Goal: Information Seeking & Learning: Learn about a topic

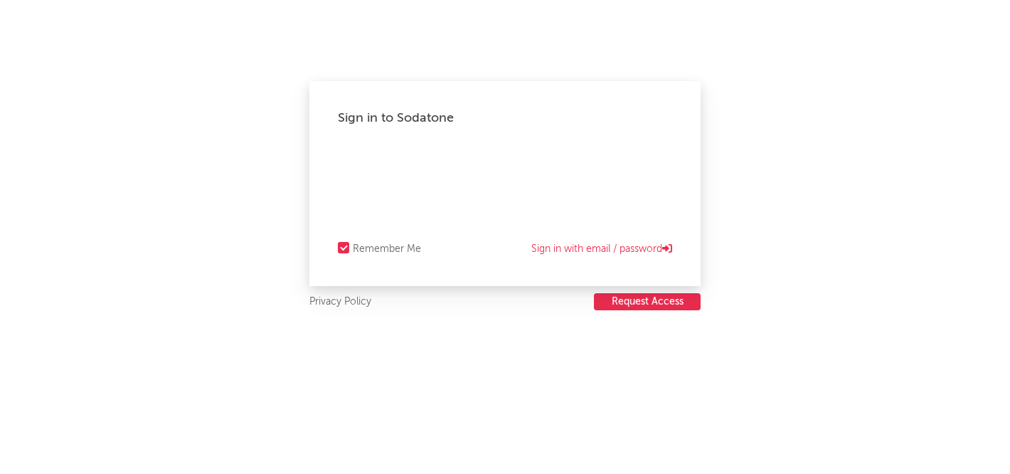
select select "recorded_music"
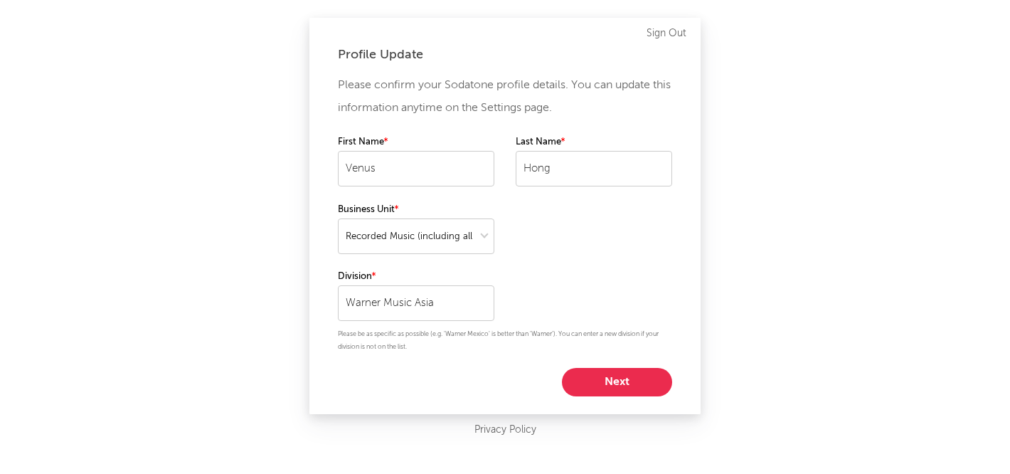
click at [643, 370] on button "Next" at bounding box center [617, 382] width 110 height 28
select select "other"
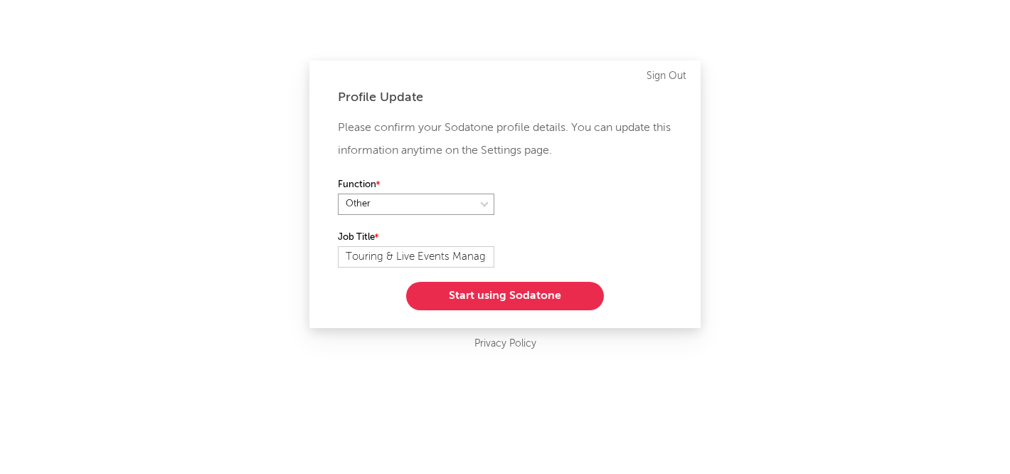
click at [455, 203] on select at bounding box center [416, 203] width 156 height 21
click at [536, 294] on button "Start using Sodatone" at bounding box center [505, 296] width 198 height 28
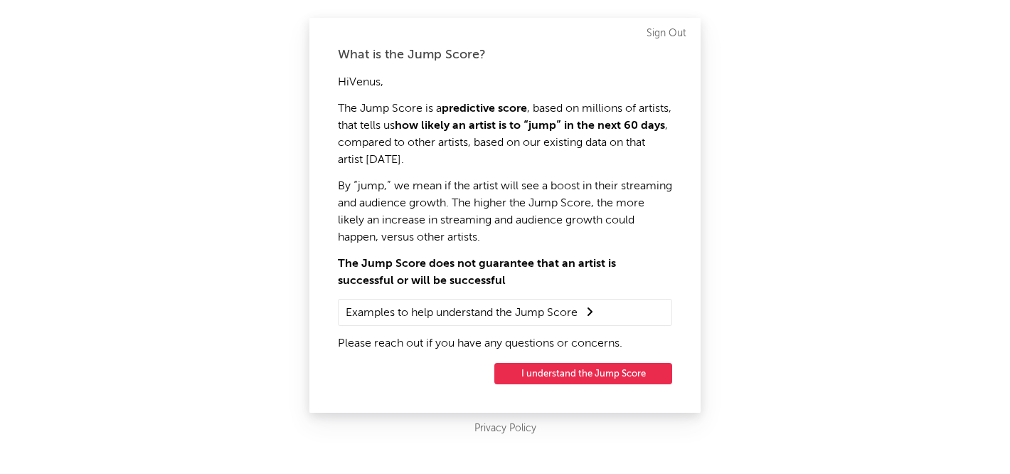
click at [595, 377] on button "I understand the Jump Score" at bounding box center [583, 373] width 178 height 21
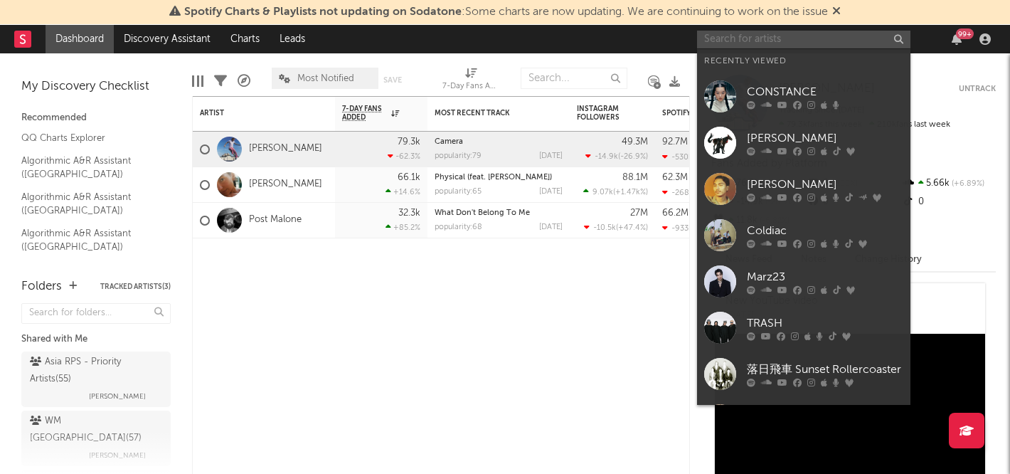
click at [837, 40] on input "text" at bounding box center [803, 40] width 213 height 18
paste input "LOLA AMOUR"
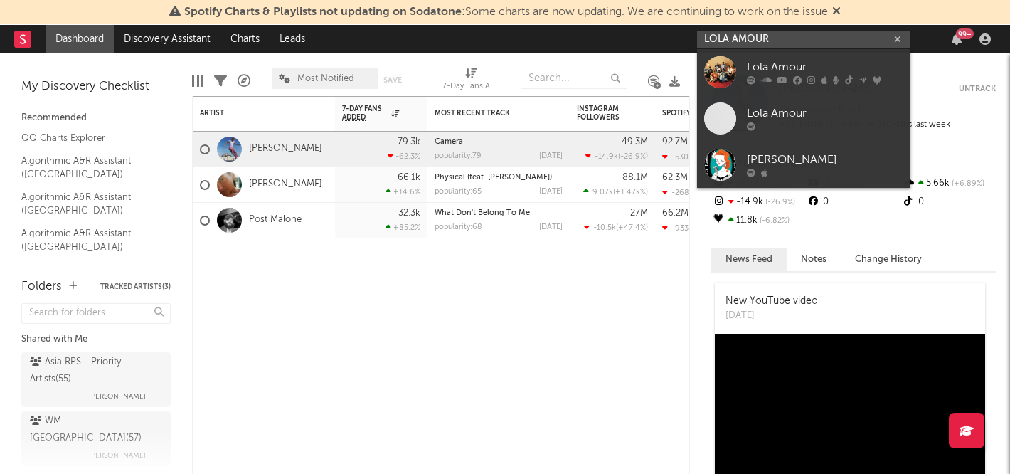
type input "LOLA AMOUR"
click at [815, 78] on div at bounding box center [825, 80] width 156 height 9
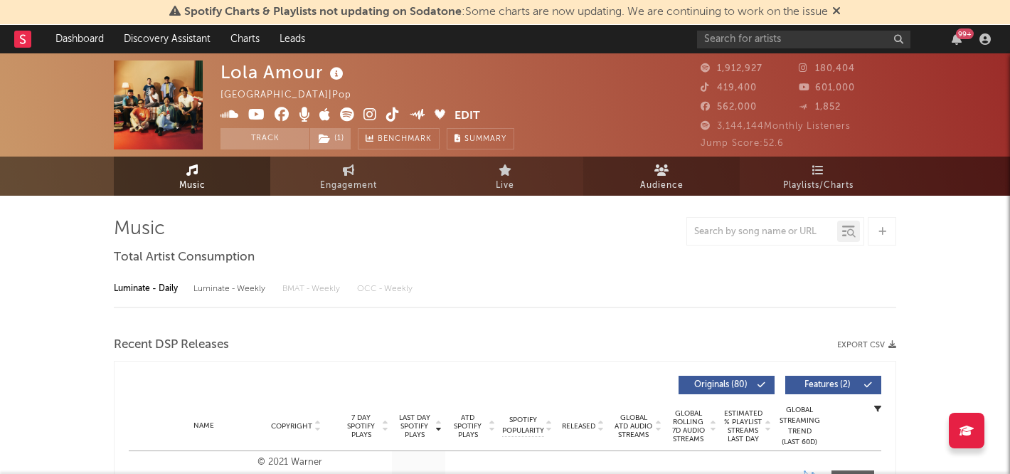
select select "6m"
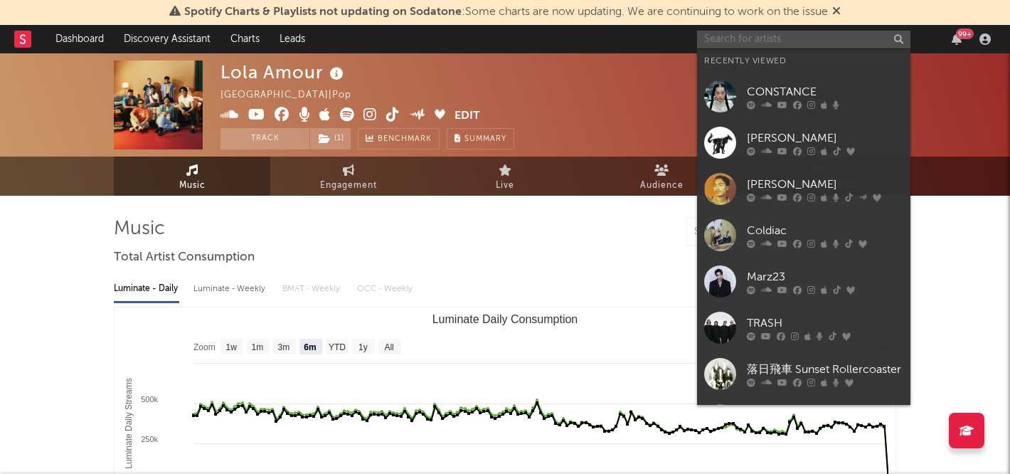
click at [760, 41] on input "text" at bounding box center [803, 40] width 213 height 18
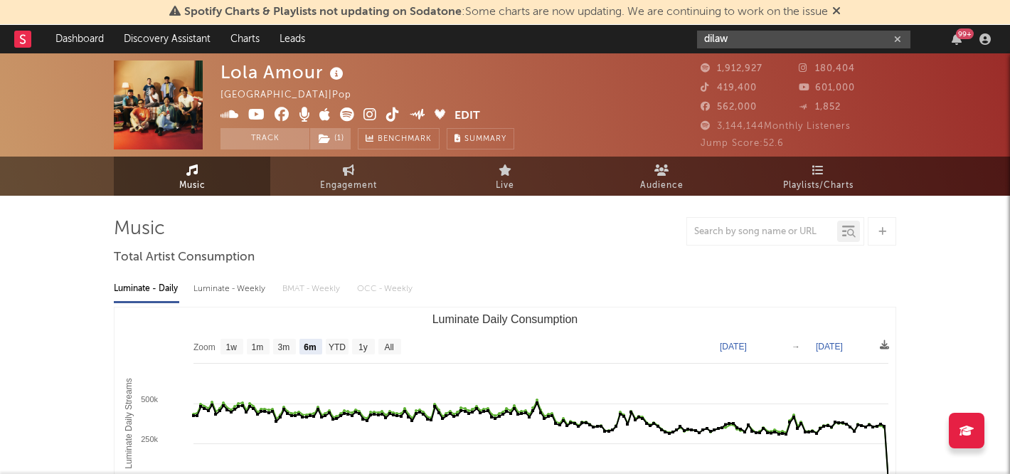
type input "dilaw"
click at [727, 39] on input "dilaw" at bounding box center [803, 40] width 213 height 18
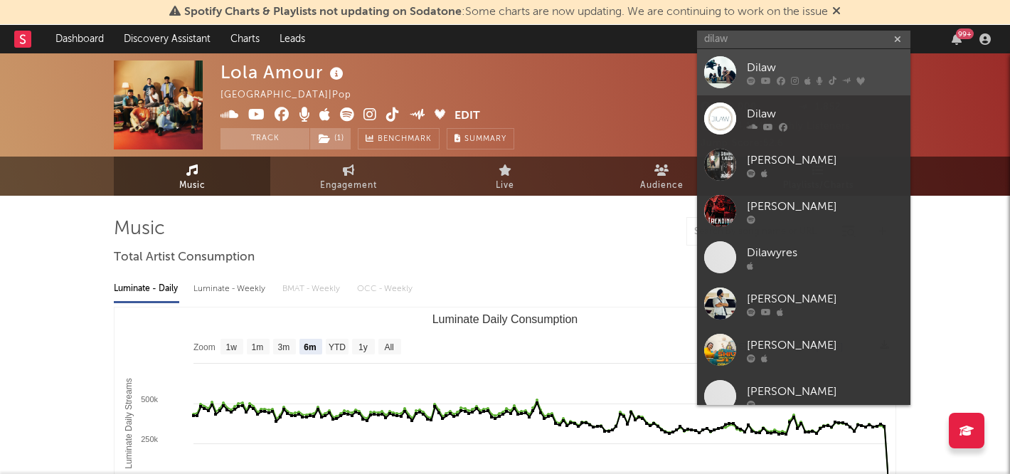
click at [788, 73] on div "Dilaw" at bounding box center [825, 67] width 156 height 17
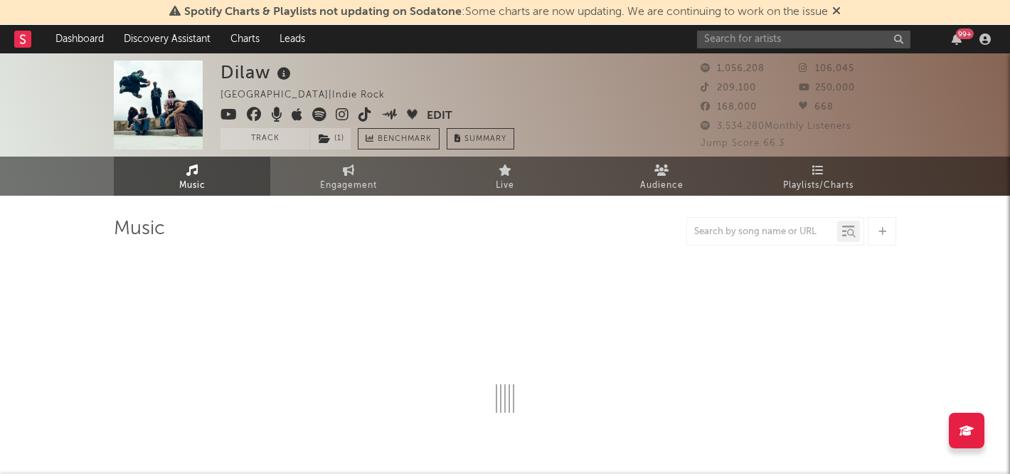
select select "6m"
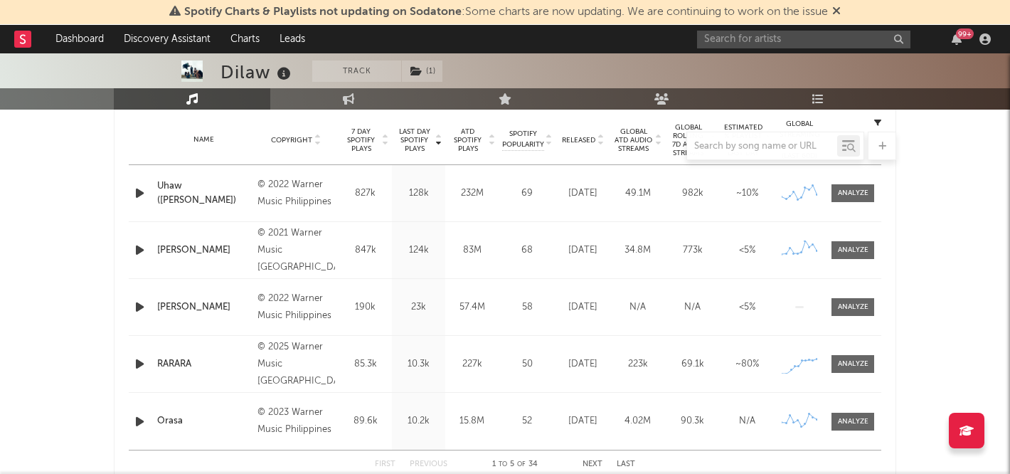
scroll to position [558, 0]
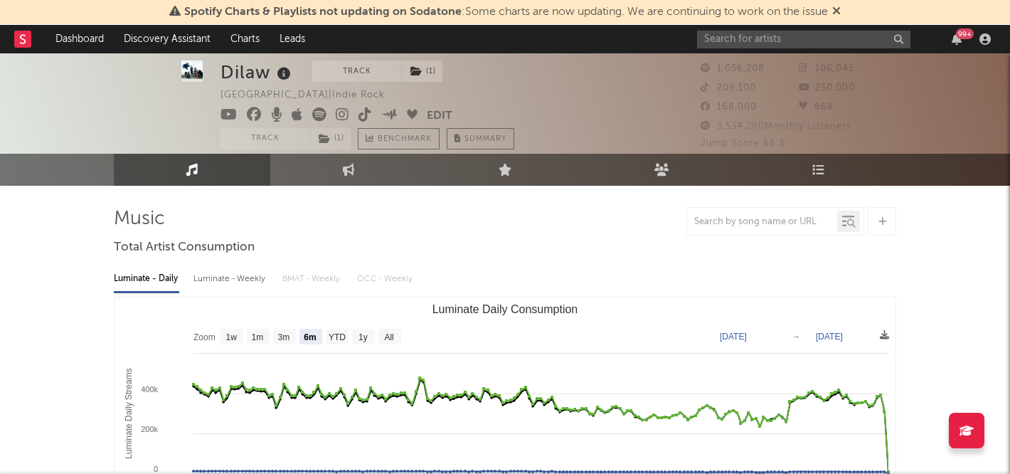
scroll to position [0, 0]
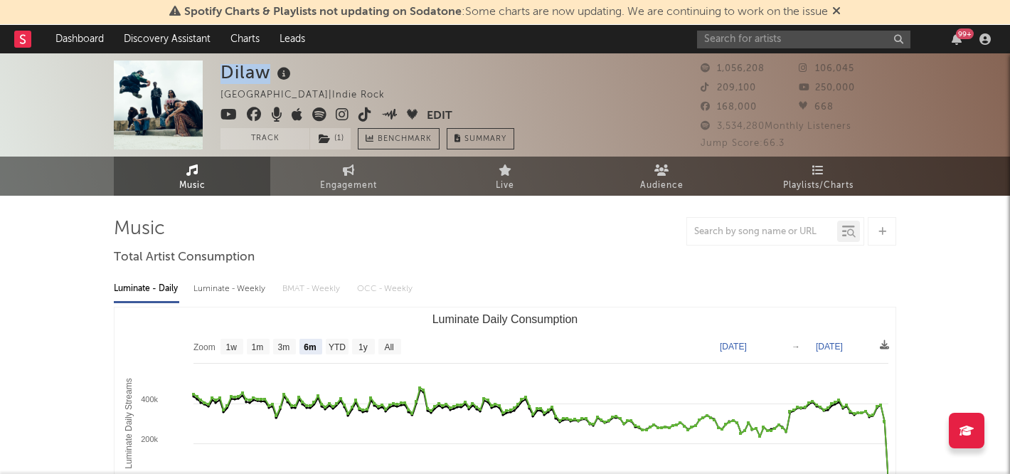
drag, startPoint x: 269, startPoint y: 73, endPoint x: 221, endPoint y: 70, distance: 48.4
click at [221, 70] on div "Dilaw" at bounding box center [258, 71] width 74 height 23
copy div "Dilaw"
